Goal: Find specific page/section: Find specific page/section

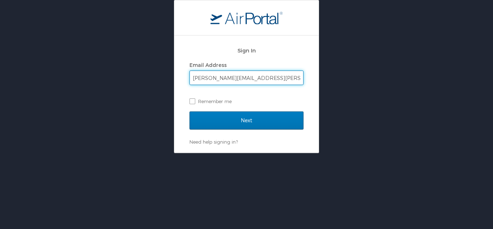
type input "brandon.hendricks@cbtravel.com"
click at [190, 111] on input "Next" at bounding box center [247, 120] width 114 height 18
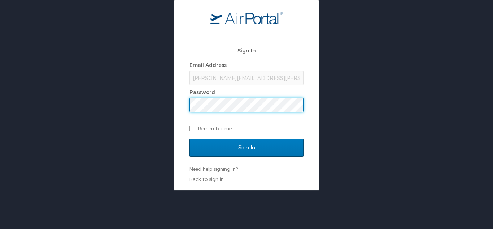
click at [190, 138] on input "Sign In" at bounding box center [247, 147] width 114 height 18
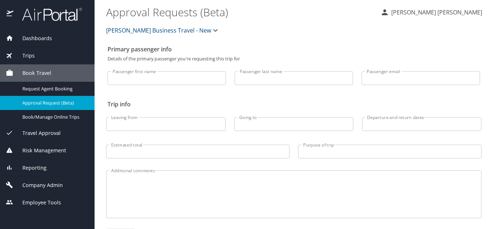
click at [36, 40] on span "Dashboards" at bounding box center [32, 38] width 39 height 8
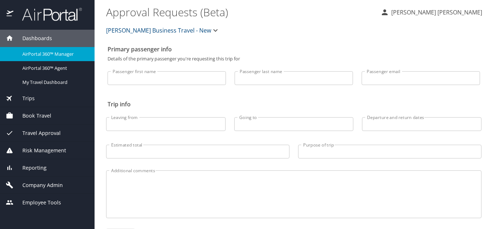
click at [39, 52] on span "AirPortal 360™ Manager" at bounding box center [54, 54] width 64 height 7
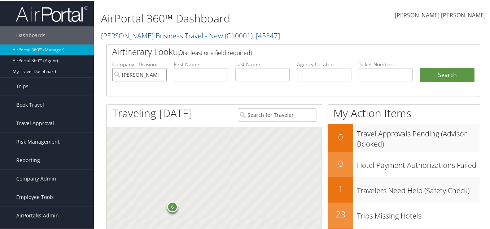
click at [163, 75] on input "[PERSON_NAME] Business Travel - New" at bounding box center [139, 73] width 55 height 13
